Goal: Task Accomplishment & Management: Manage account settings

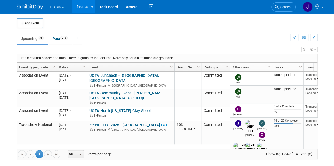
click at [105, 123] on link "***WEFTEC 2025 - [GEOGRAPHIC_DATA]" at bounding box center [128, 125] width 79 height 5
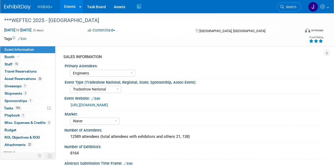
select select "Engineers"
select select "Tradeshow National"
select select "Water"
select select "Exhibiting and Sponsoring"
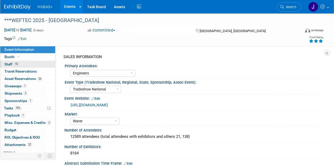
click at [5, 64] on span "Staff 15" at bounding box center [11, 64] width 15 height 4
